Goal: Information Seeking & Learning: Learn about a topic

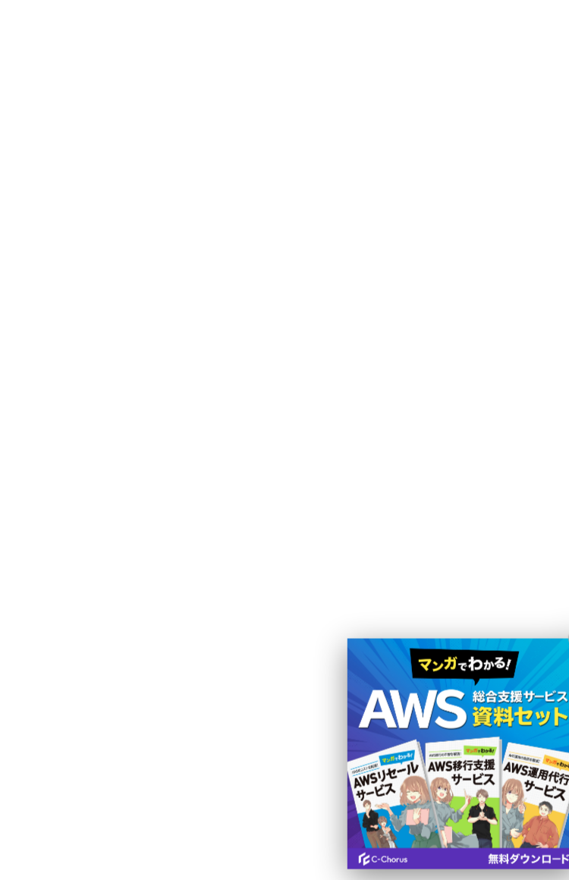
scroll to position [6027, 0]
